Goal: Find specific page/section: Find specific page/section

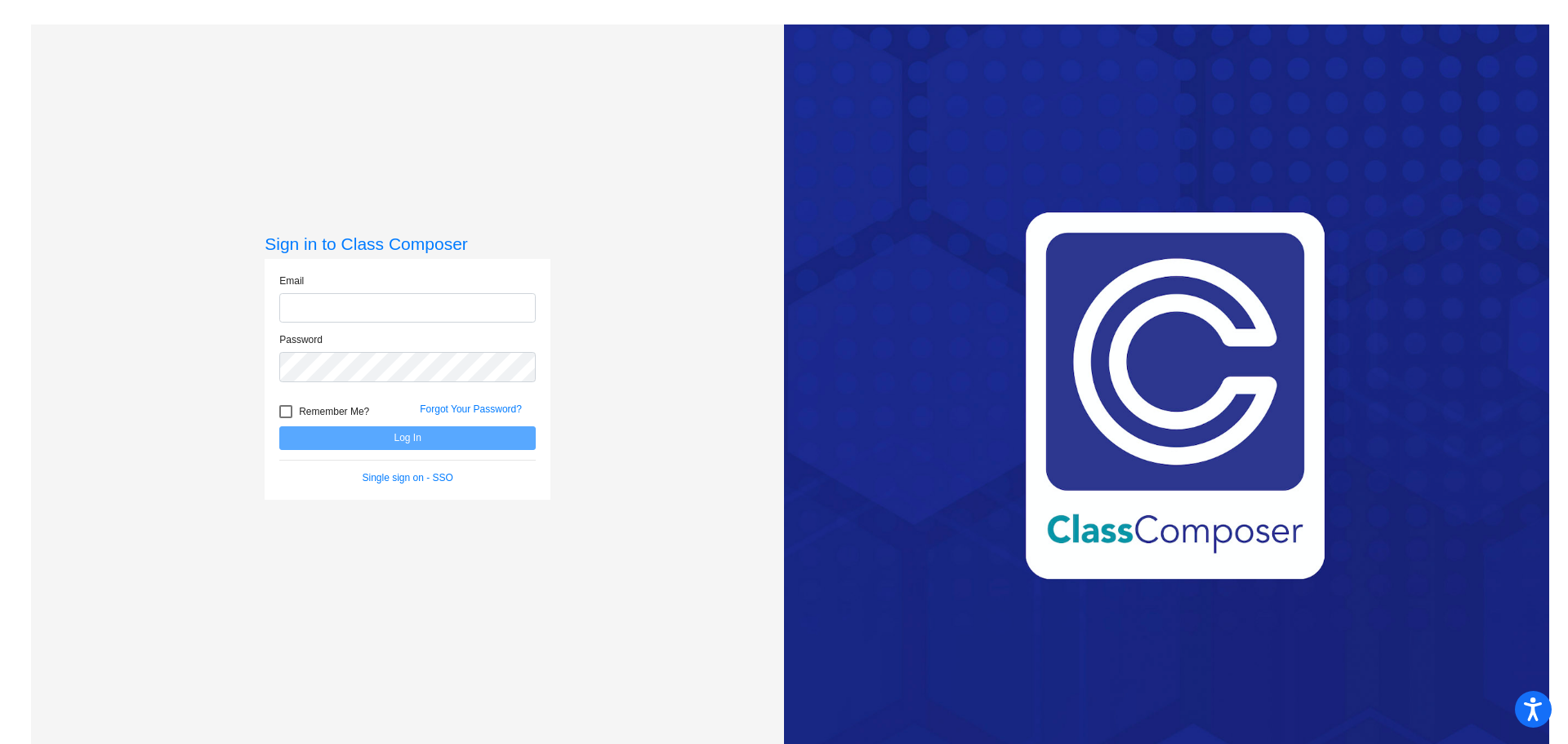
type input "[EMAIL_ADDRESS][DOMAIN_NAME]"
click at [398, 437] on button "Log In" at bounding box center [407, 439] width 257 height 24
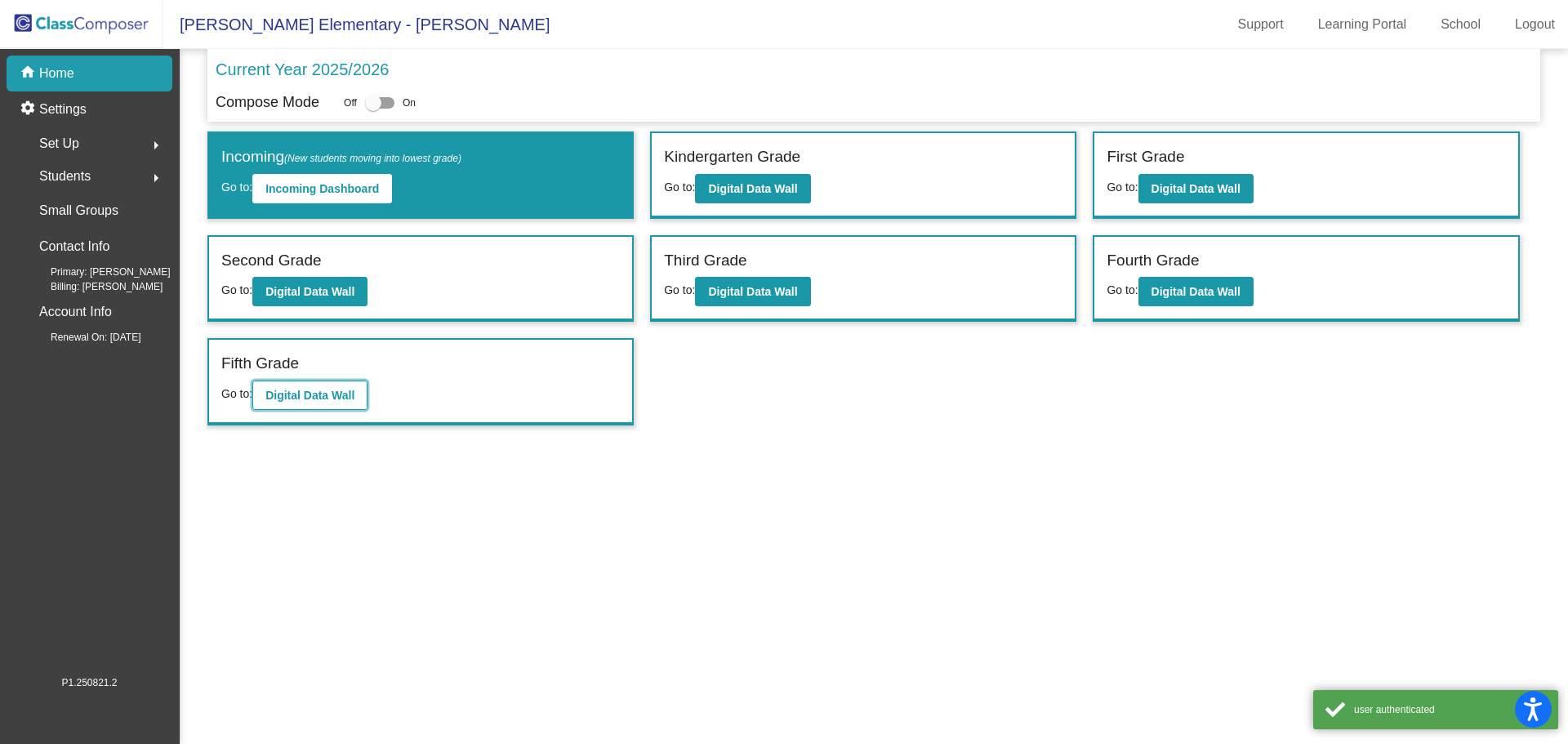
click at [335, 401] on b "Digital Data Wall" at bounding box center [310, 395] width 89 height 13
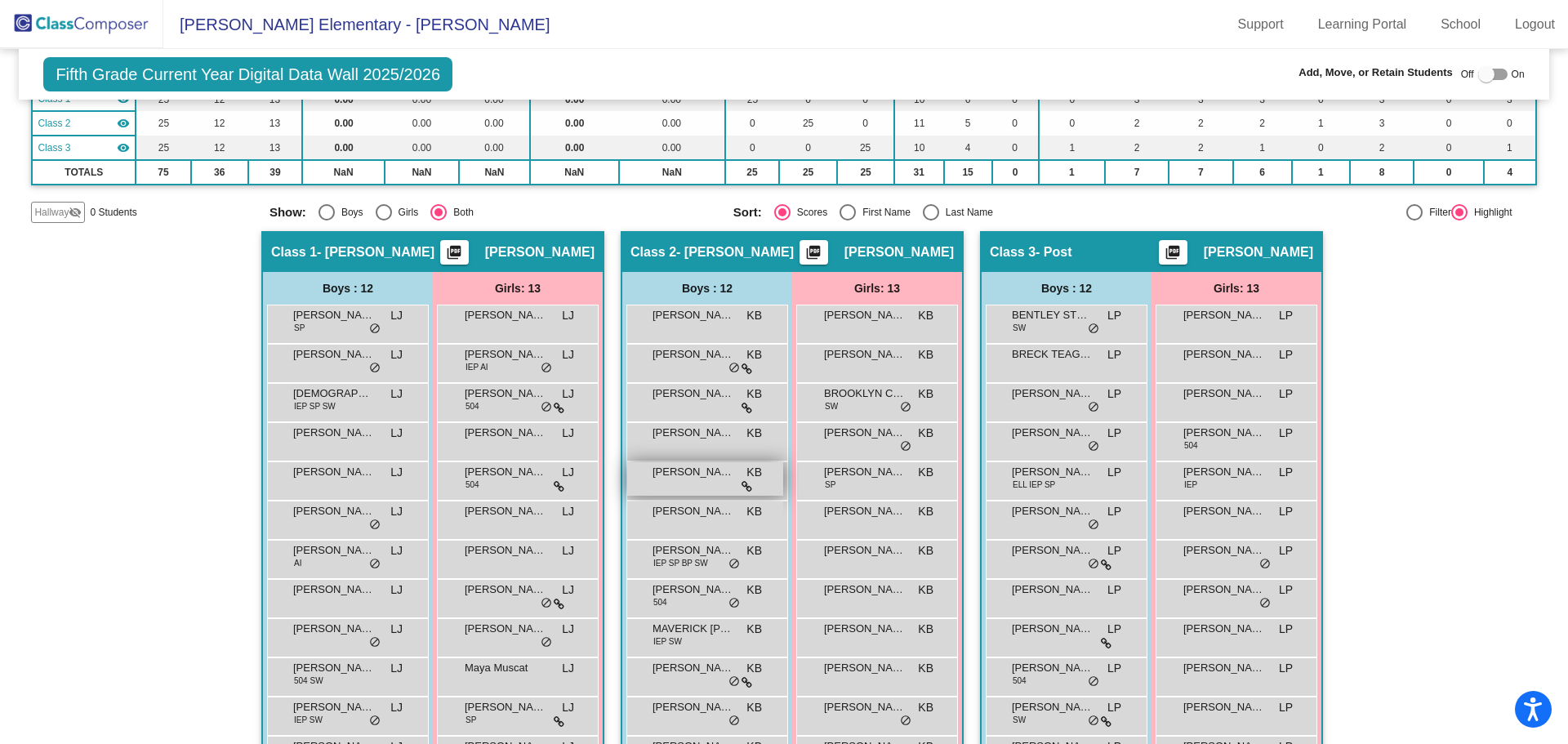
scroll to position [245, 0]
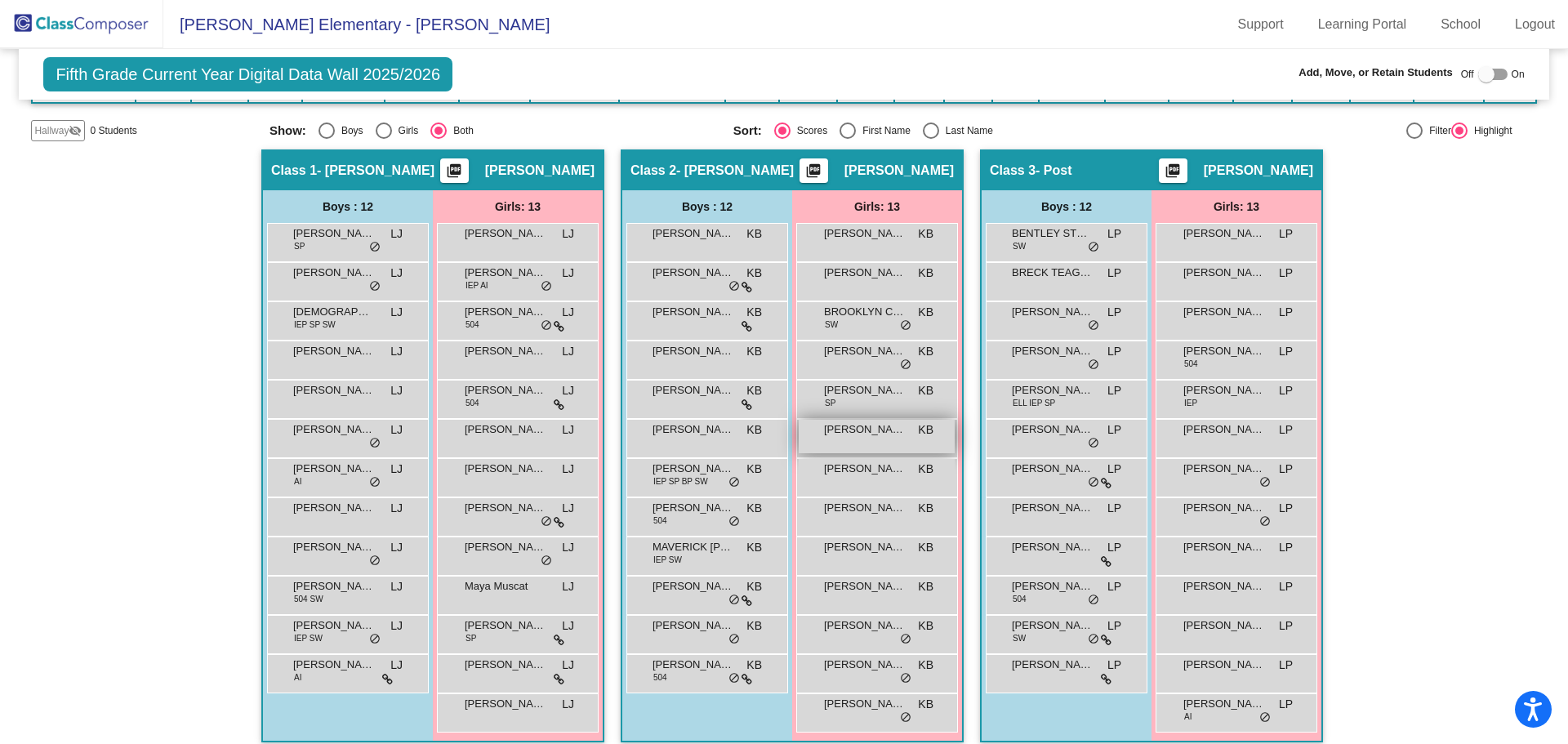
click at [860, 443] on div "[PERSON_NAME] KB lock do_not_disturb_alt" at bounding box center [877, 436] width 156 height 33
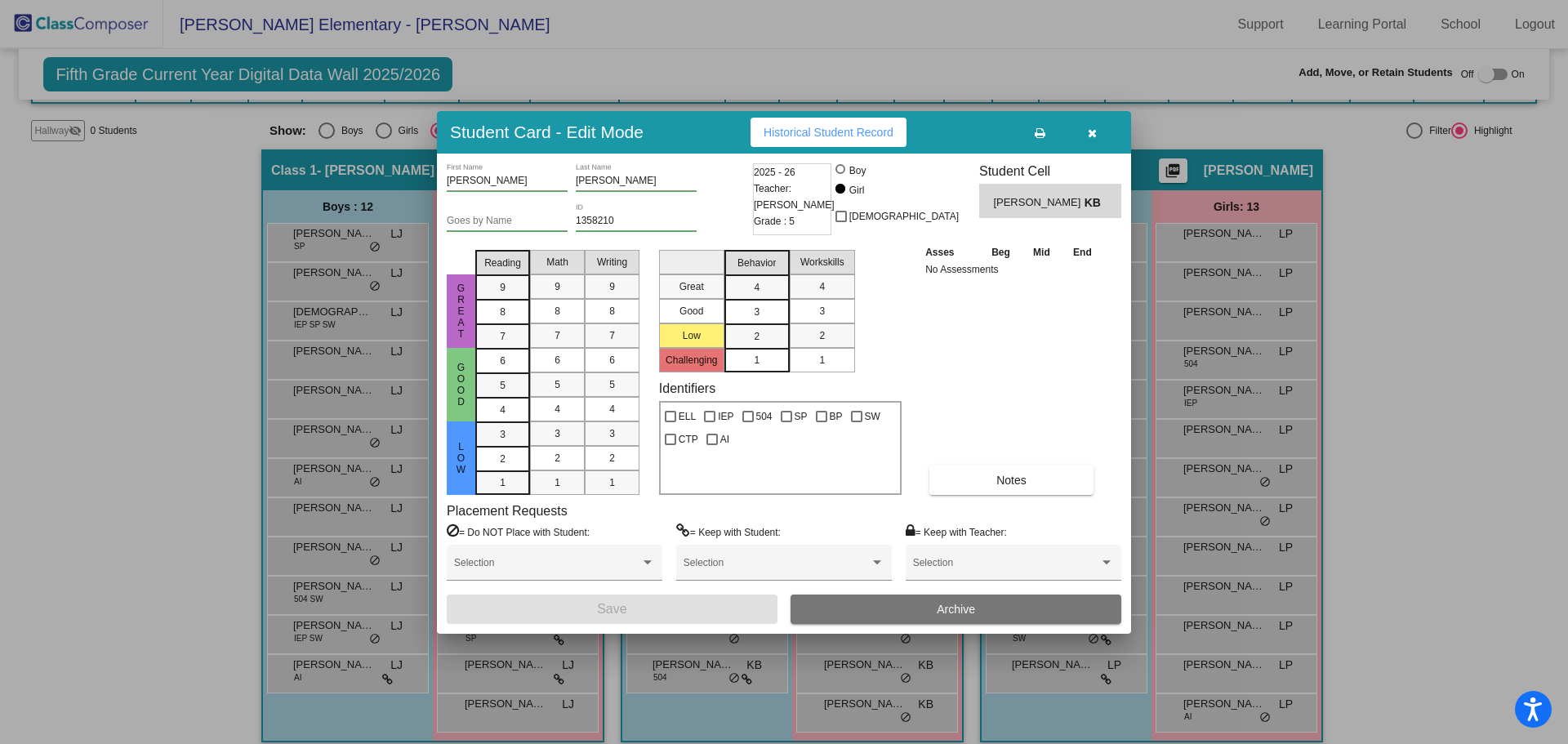
click at [1090, 129] on icon "button" at bounding box center [1093, 132] width 9 height 11
